Goal: Find specific page/section: Find specific page/section

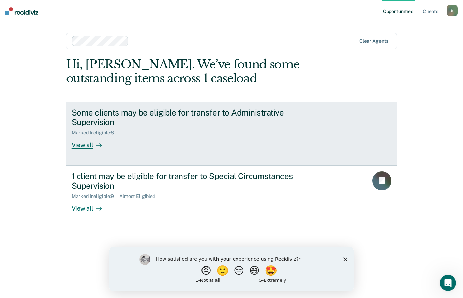
click at [88, 147] on div "View all" at bounding box center [91, 141] width 38 height 13
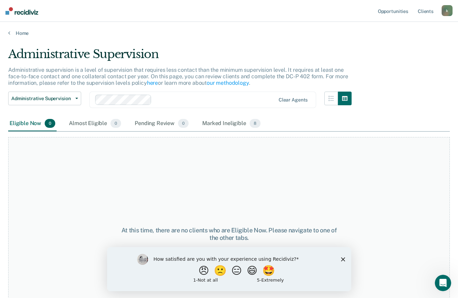
click at [16, 34] on link "Home" at bounding box center [229, 33] width 442 height 6
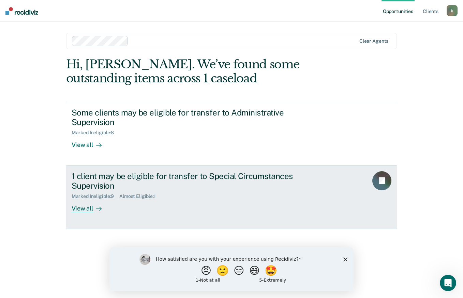
click at [84, 208] on div "View all" at bounding box center [91, 205] width 38 height 13
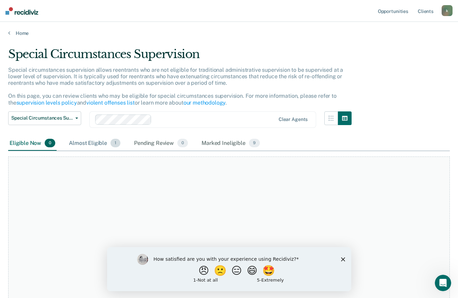
click at [101, 145] on div "Almost Eligible 1" at bounding box center [95, 143] width 54 height 15
